Goal: Information Seeking & Learning: Check status

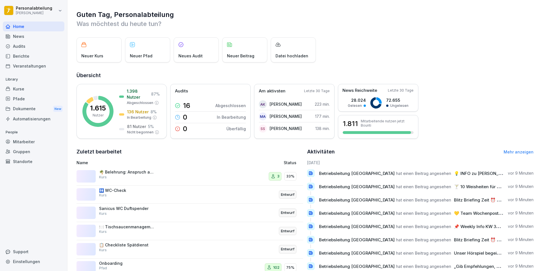
click at [30, 261] on div "Einstellungen" at bounding box center [33, 261] width 61 height 10
select select "**"
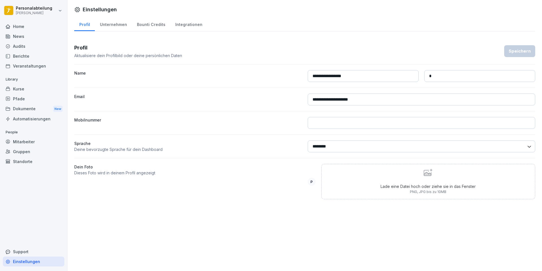
click at [111, 25] on div "Unternehmen" at bounding box center [113, 24] width 37 height 14
select select "**"
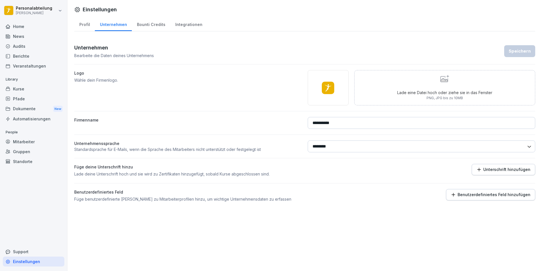
click at [472, 198] on button "Benutzerdefiniertes Feld hinzufügen" at bounding box center [490, 194] width 89 height 11
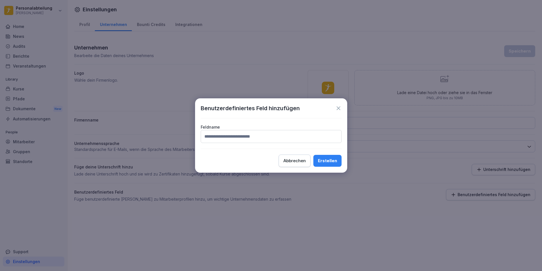
click at [338, 106] on icon at bounding box center [338, 108] width 6 height 6
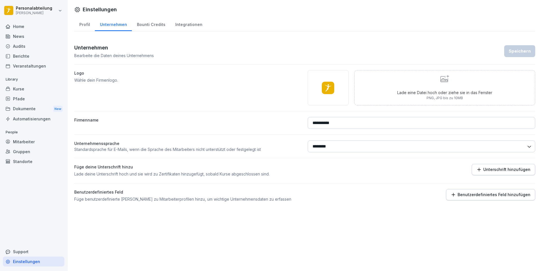
click at [352, 121] on input "**********" at bounding box center [421, 123] width 228 height 12
click at [213, 75] on label "Logo" at bounding box center [188, 73] width 228 height 6
click at [138, 27] on div "Bounti Credits" at bounding box center [151, 24] width 38 height 14
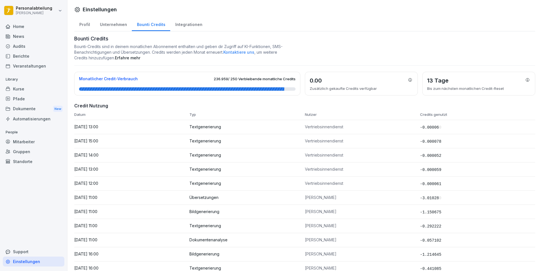
drag, startPoint x: 68, startPoint y: 211, endPoint x: 84, endPoint y: 31, distance: 180.1
click at [193, 27] on div "Integrationen" at bounding box center [188, 24] width 37 height 14
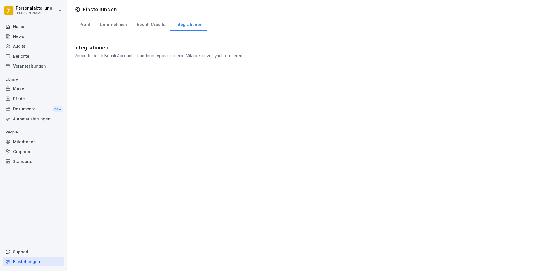
click at [95, 24] on div "Unternehmen" at bounding box center [113, 24] width 37 height 14
select select "**"
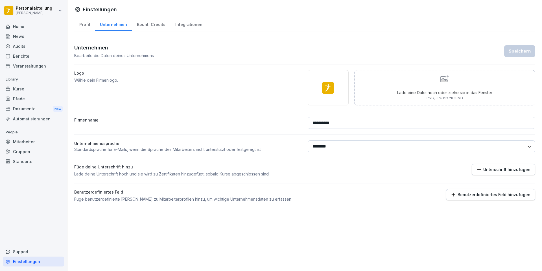
click at [86, 23] on div "Profil" at bounding box center [84, 24] width 21 height 14
select select "**"
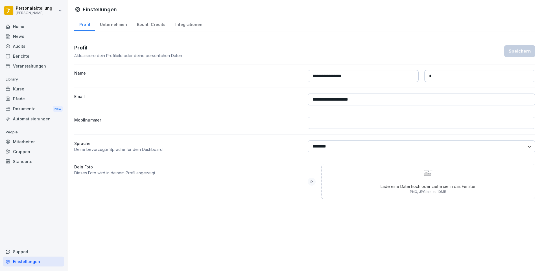
click at [18, 28] on div "Home" at bounding box center [33, 26] width 61 height 10
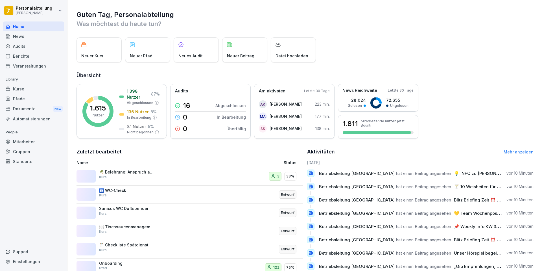
click at [28, 34] on div "News" at bounding box center [33, 36] width 61 height 10
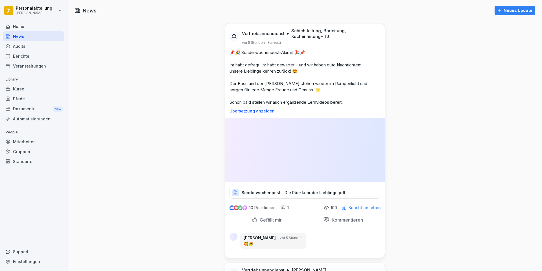
click at [287, 190] on p "Sonderwochenpost - Die Rückkehr der Lieblinge.pdf" at bounding box center [293, 193] width 104 height 6
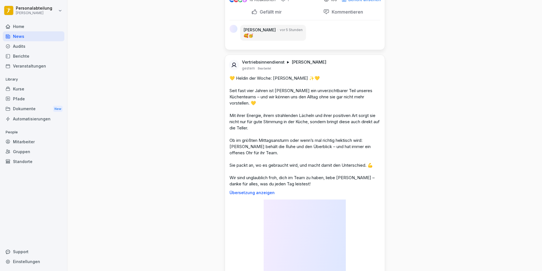
scroll to position [226, 0]
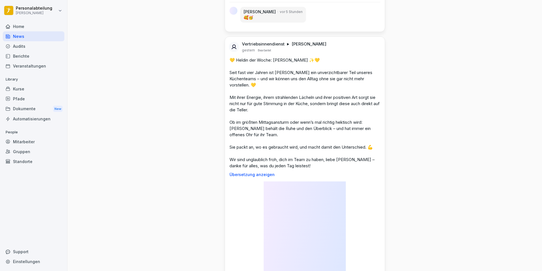
click at [302, 181] on img at bounding box center [304, 231] width 82 height 100
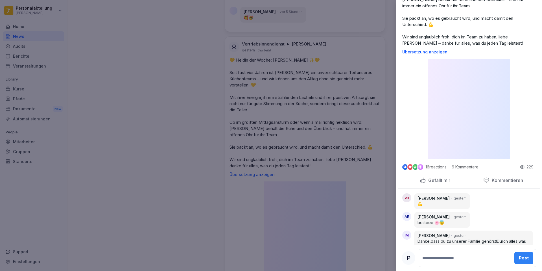
scroll to position [136, 0]
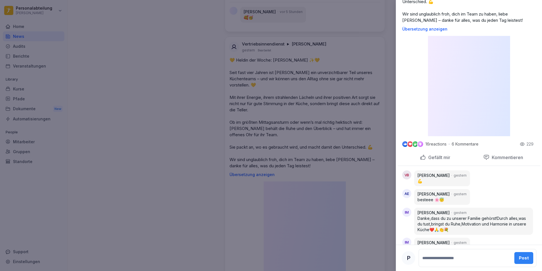
click at [301, 58] on div at bounding box center [271, 135] width 542 height 271
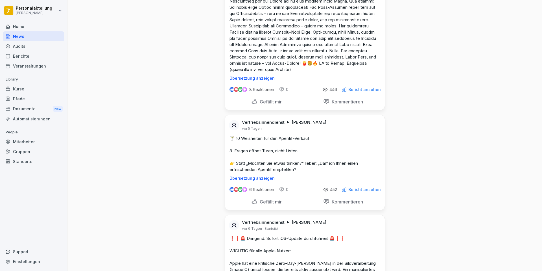
drag, startPoint x: 179, startPoint y: 243, endPoint x: 180, endPoint y: 264, distance: 21.7
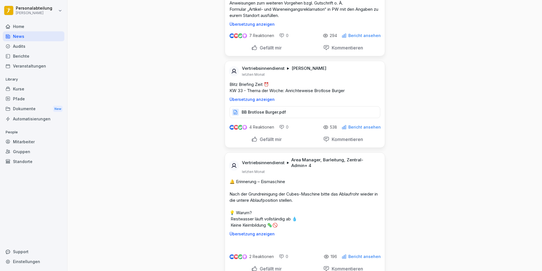
scroll to position [14569, 0]
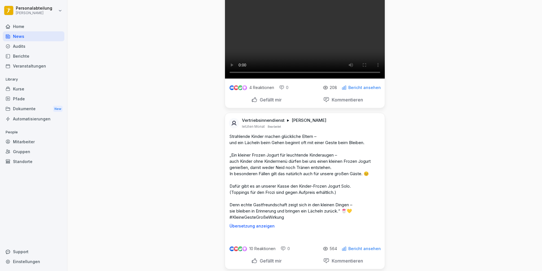
drag, startPoint x: 182, startPoint y: 135, endPoint x: 185, endPoint y: 255, distance: 120.5
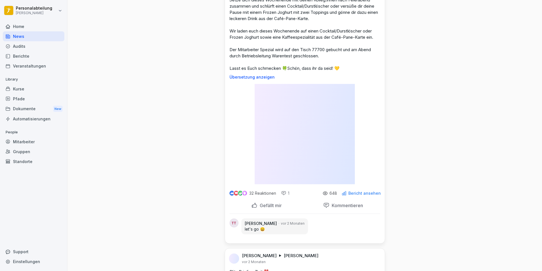
scroll to position [34777, 0]
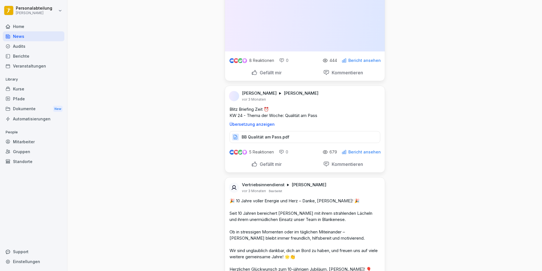
drag, startPoint x: 179, startPoint y: 197, endPoint x: 176, endPoint y: 252, distance: 55.1
click at [45, 120] on div "Automatisierungen" at bounding box center [33, 119] width 61 height 10
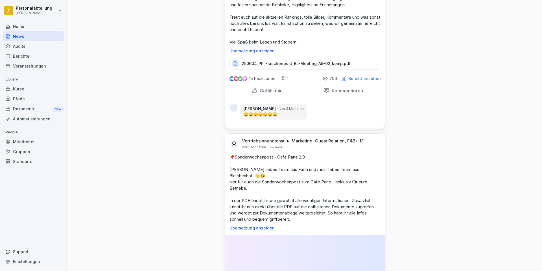
scroll to position [35677, 0]
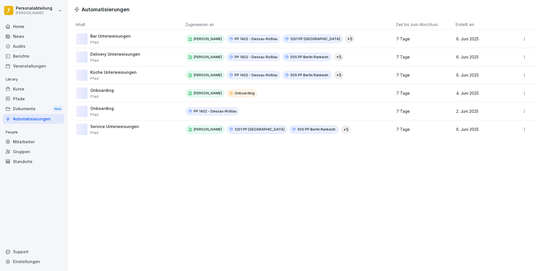
click at [10, 105] on div "Dokumente New" at bounding box center [33, 109] width 61 height 10
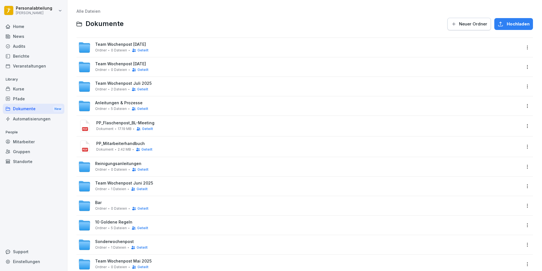
click at [17, 98] on div "Pfade" at bounding box center [33, 99] width 61 height 10
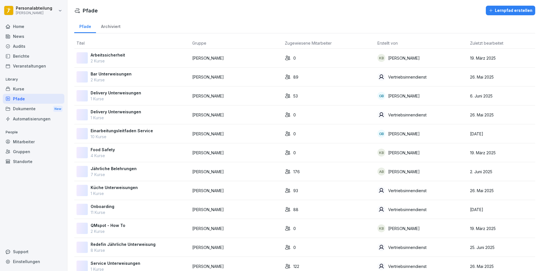
click at [39, 85] on div "Kurse" at bounding box center [33, 89] width 61 height 10
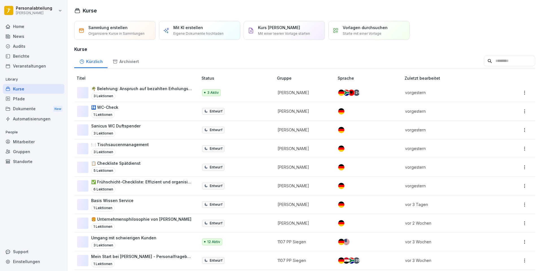
click at [103, 89] on p "🌴 Belehrung: Anspruch auf bezahlten Erholungsurlaub und [PERSON_NAME]" at bounding box center [141, 88] width 101 height 6
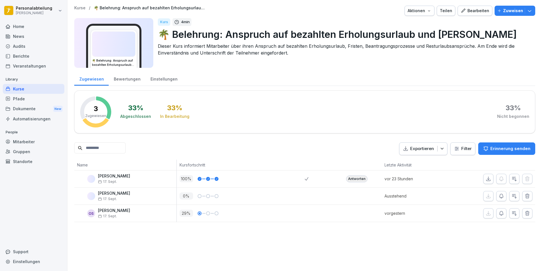
click at [346, 178] on div "Antworten" at bounding box center [356, 178] width 21 height 7
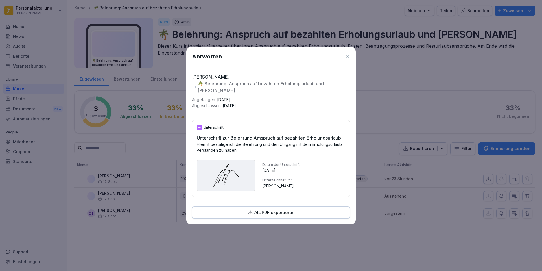
click at [300, 218] on button "Als PDF exportieren" at bounding box center [271, 212] width 158 height 13
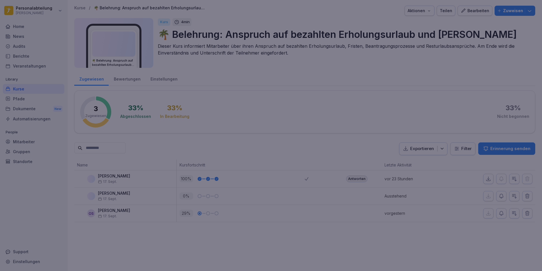
click at [378, 94] on div at bounding box center [271, 135] width 542 height 271
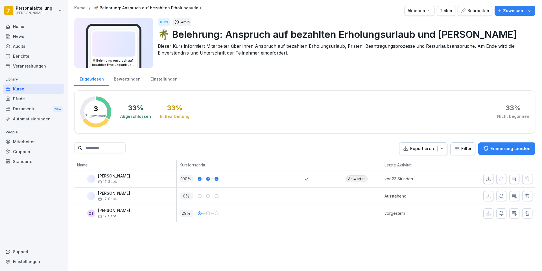
click at [128, 81] on div "Bewertungen" at bounding box center [127, 78] width 37 height 14
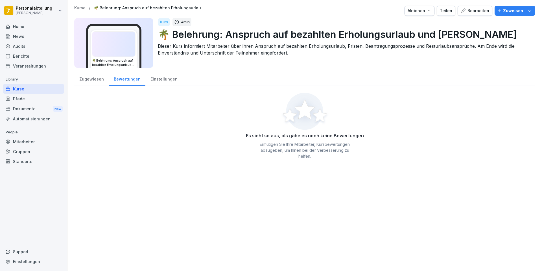
click at [85, 79] on div "Zugewiesen" at bounding box center [91, 78] width 34 height 14
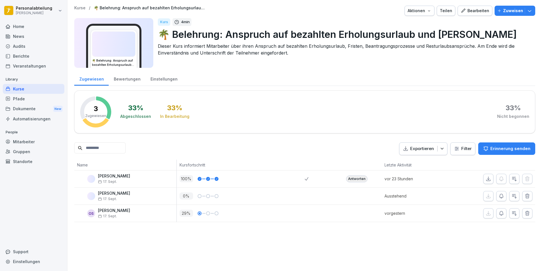
click at [439, 148] on icon "button" at bounding box center [442, 149] width 6 height 6
click at [309, 124] on div "Zugewiesen Bewertungen Einstellungen 3 Zugewiesen 33 % Abgeschlossen 33 % In Be…" at bounding box center [304, 146] width 461 height 151
click at [127, 78] on div "Bewertungen" at bounding box center [127, 78] width 37 height 14
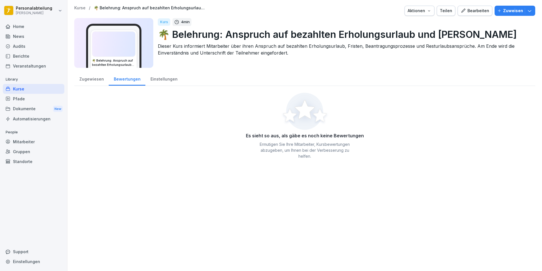
click at [85, 79] on div "Zugewiesen" at bounding box center [91, 78] width 34 height 14
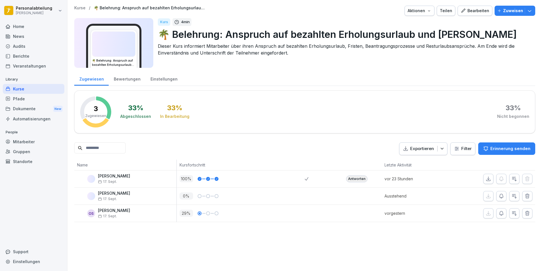
click at [162, 82] on div "Einstellungen" at bounding box center [163, 78] width 37 height 14
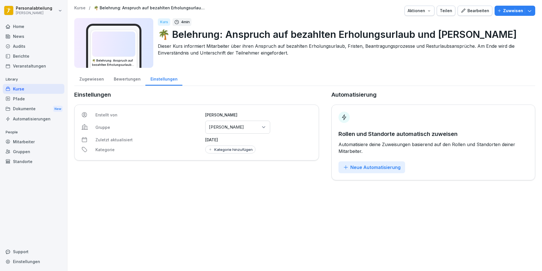
click at [93, 78] on div "Zugewiesen" at bounding box center [91, 78] width 34 height 14
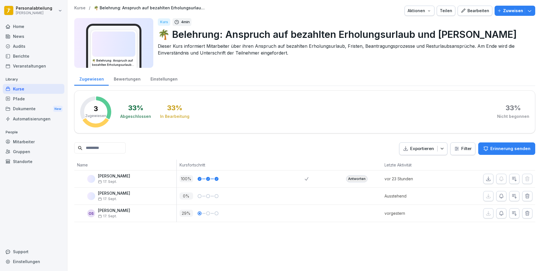
click at [356, 175] on div "Antworten" at bounding box center [356, 178] width 21 height 7
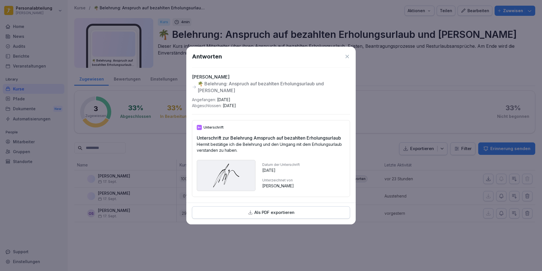
click at [347, 55] on icon at bounding box center [347, 57] width 6 height 6
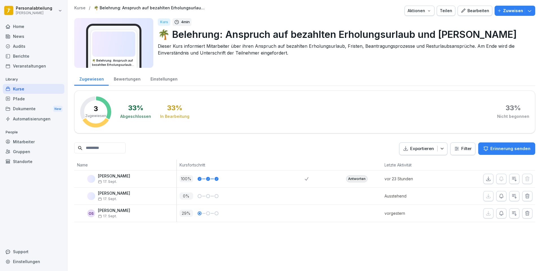
click at [18, 25] on div "Home" at bounding box center [33, 26] width 61 height 10
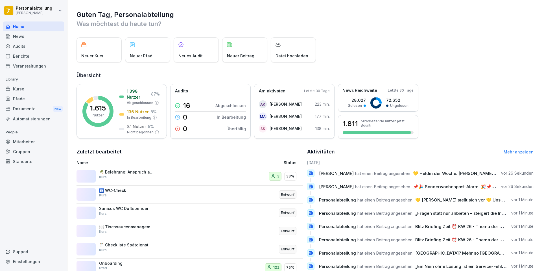
drag, startPoint x: 445, startPoint y: 123, endPoint x: 425, endPoint y: 12, distance: 113.4
